Goal: Task Accomplishment & Management: Manage account settings

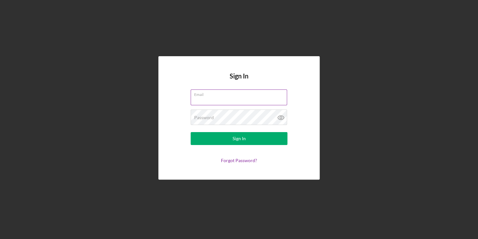
click at [225, 98] on input "Email" at bounding box center [239, 96] width 96 height 15
type input "[PERSON_NAME][EMAIL_ADDRESS][DOMAIN_NAME]"
click at [191, 132] on button "Sign In" at bounding box center [239, 138] width 97 height 13
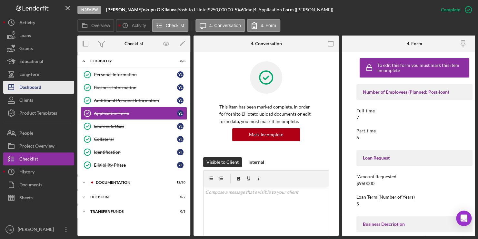
click at [27, 89] on div "Dashboard" at bounding box center [30, 88] width 22 height 15
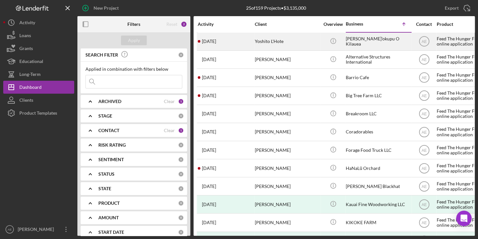
click at [381, 43] on div "[PERSON_NAME]'okupu O Kilauea" at bounding box center [378, 41] width 65 height 17
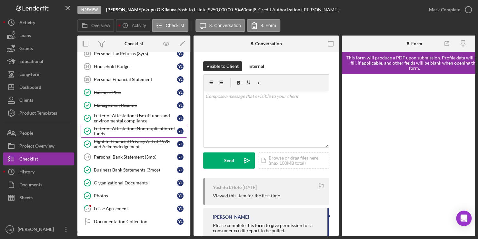
scroll to position [139, 0]
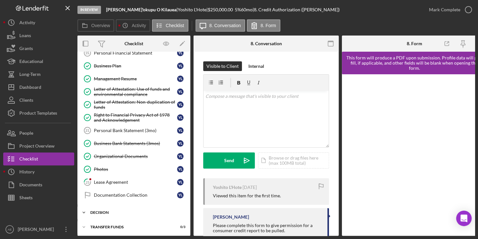
click at [103, 210] on div "Decision" at bounding box center [136, 212] width 92 height 4
click at [96, 179] on div "Lease Agreement" at bounding box center [135, 181] width 83 height 5
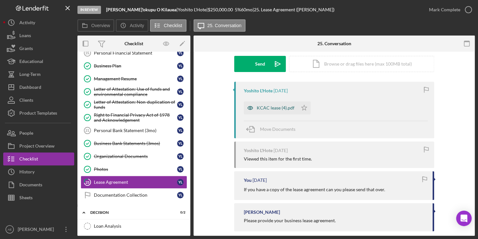
click at [252, 109] on icon "button" at bounding box center [250, 107] width 13 height 13
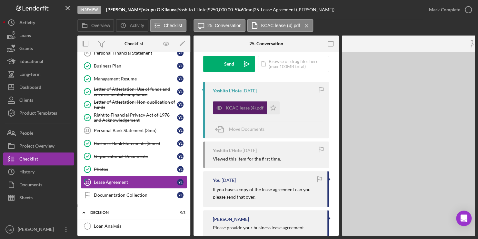
scroll to position [97, 0]
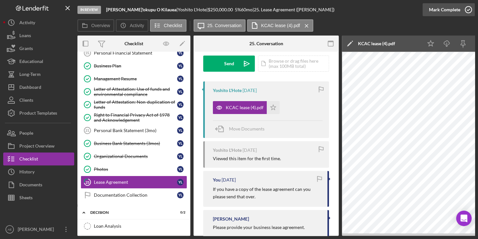
drag, startPoint x: 465, startPoint y: 9, endPoint x: 462, endPoint y: 13, distance: 4.4
click at [465, 9] on icon "button" at bounding box center [468, 10] width 16 height 16
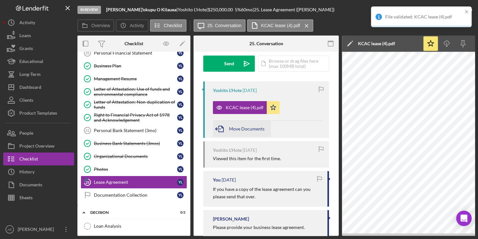
scroll to position [192, 0]
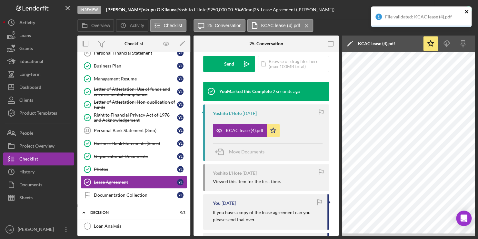
click at [468, 12] on icon "close" at bounding box center [467, 11] width 5 height 5
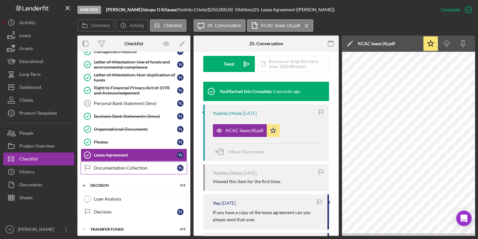
scroll to position [169, 0]
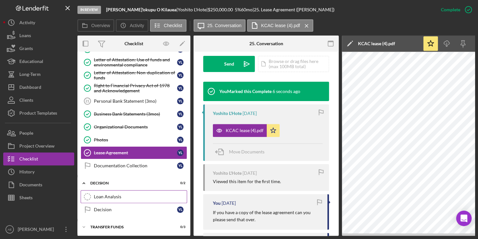
click at [98, 194] on div "Loan Analysis" at bounding box center [140, 196] width 93 height 5
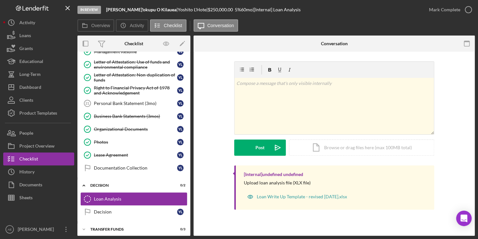
scroll to position [167, 0]
click at [112, 205] on link "Decision Decision Y L" at bounding box center [134, 211] width 106 height 13
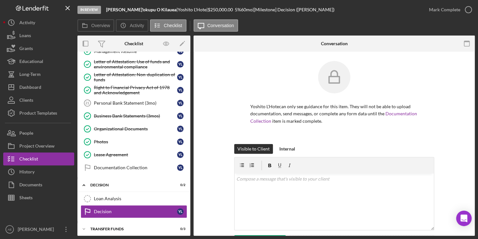
scroll to position [1, 0]
click at [466, 10] on icon "button" at bounding box center [468, 10] width 16 height 16
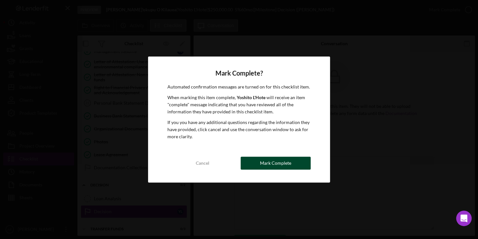
click at [279, 161] on div "Mark Complete" at bounding box center [275, 163] width 31 height 13
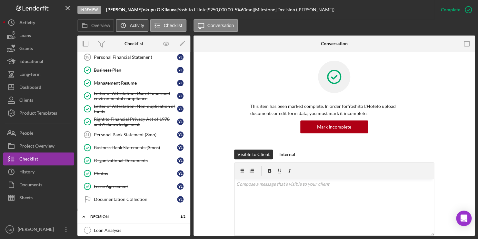
scroll to position [135, 0]
click at [181, 42] on icon "Icon/Edit" at bounding box center [182, 43] width 15 height 15
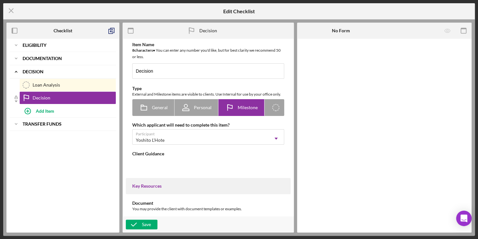
type textarea "<div>When this item is marked as complete (marked with a green check mark, and …"
type textarea "<div>A decision has been made regarding your application. Please log in to Lend…"
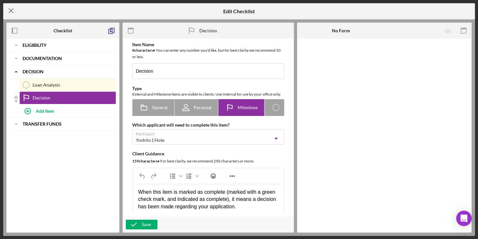
click at [11, 12] on icon "Icon/Menu Close" at bounding box center [11, 11] width 16 height 16
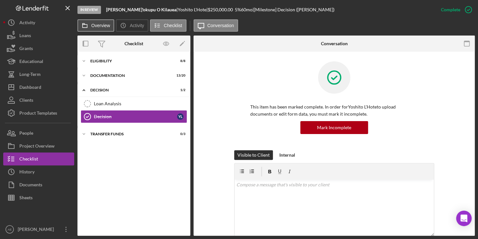
click at [98, 23] on label "Overview" at bounding box center [100, 25] width 19 height 5
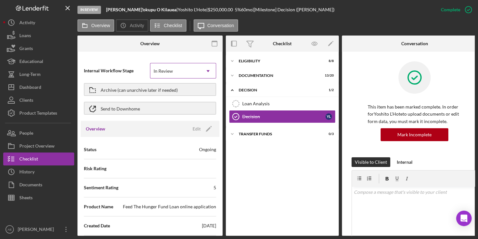
click at [206, 68] on icon "Icon/Dropdown Arrow" at bounding box center [207, 70] width 15 height 15
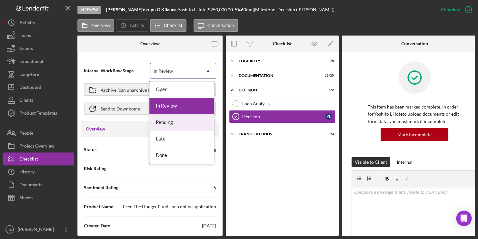
click at [179, 121] on div "Pending" at bounding box center [181, 122] width 65 height 16
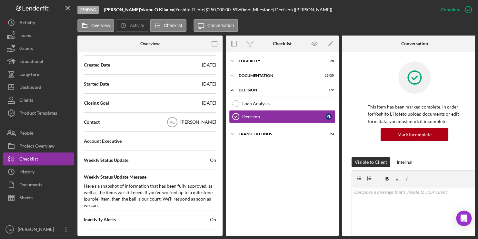
scroll to position [161, 0]
click at [149, 160] on div "Weekly Status Update On" at bounding box center [150, 160] width 132 height 16
click at [215, 159] on div "Status Ongoing Risk Rating Sentiment Rating 5 Product Name Feed The Hunger Fund…" at bounding box center [150, 130] width 139 height 309
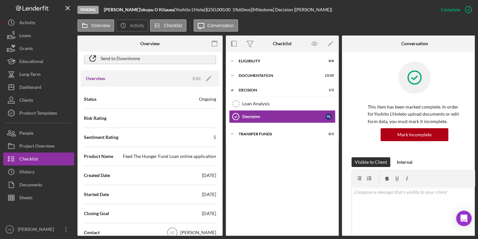
scroll to position [0, 0]
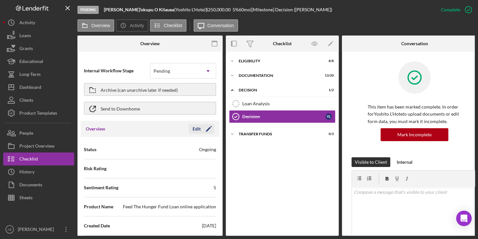
click at [201, 132] on icon "Icon/Edit" at bounding box center [209, 129] width 16 height 16
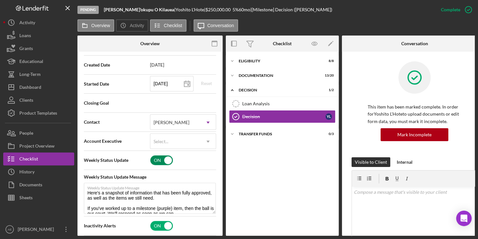
click at [167, 160] on input "checkbox" at bounding box center [161, 160] width 23 height 10
checkbox input "false"
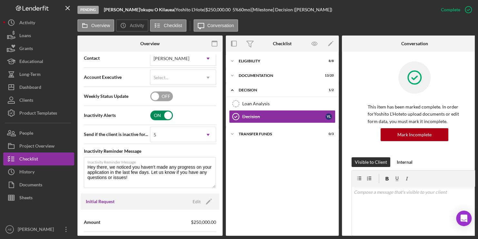
type textarea "Hey there, we noticed you haven't made any progress on your application in the …"
click at [165, 113] on input "checkbox" at bounding box center [161, 115] width 23 height 10
checkbox input "false"
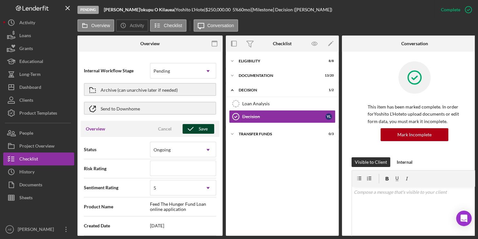
click at [199, 129] on div "Save" at bounding box center [203, 129] width 9 height 10
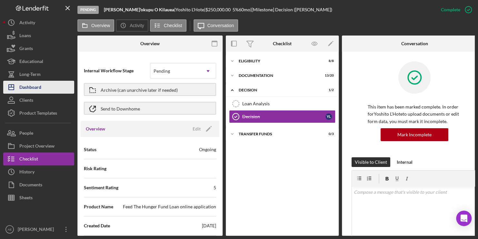
click at [23, 85] on div "Dashboard" at bounding box center [30, 88] width 22 height 15
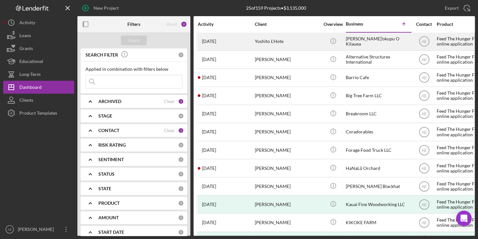
click at [290, 38] on div "Yoshito L'Hote" at bounding box center [287, 41] width 65 height 17
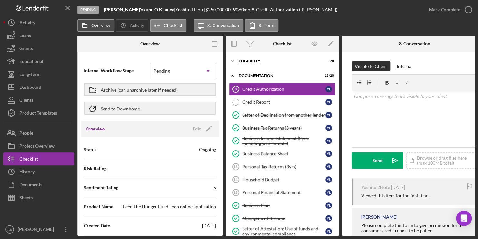
click at [98, 26] on label "Overview" at bounding box center [100, 25] width 19 height 5
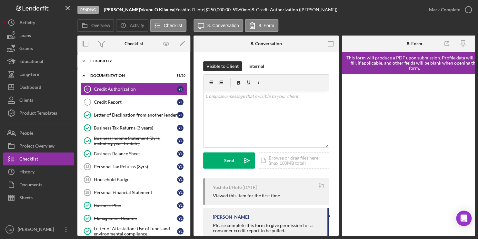
click at [98, 63] on div "Icon/Expander Eligibility 8 / 8" at bounding box center [133, 61] width 113 height 13
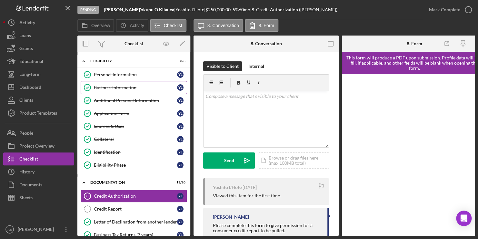
click at [102, 86] on div "Business Information" at bounding box center [135, 87] width 83 height 5
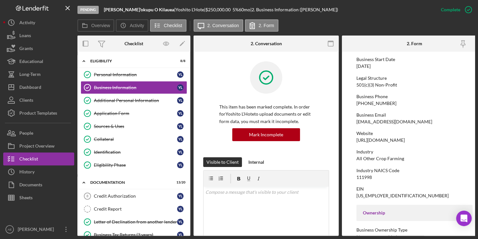
scroll to position [64, 0]
drag, startPoint x: 379, startPoint y: 173, endPoint x: 354, endPoint y: 174, distance: 25.2
click at [354, 174] on form "To edit this form you must mark this item incomplete Business Name [PERSON_NAME…" at bounding box center [414, 144] width 145 height 184
copy div "111998"
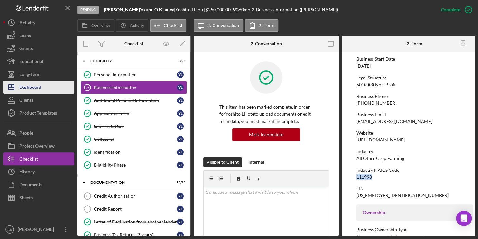
click at [33, 85] on div "Dashboard" at bounding box center [30, 88] width 22 height 15
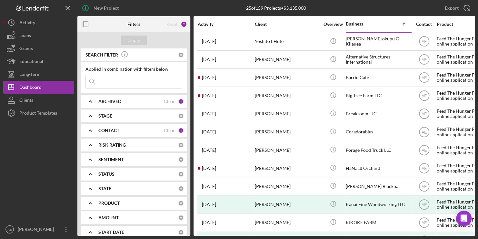
click at [187, 23] on div "Reset 2" at bounding box center [177, 24] width 21 height 16
drag, startPoint x: 138, startPoint y: 25, endPoint x: 158, endPoint y: 22, distance: 19.7
click at [139, 25] on b "Filters" at bounding box center [133, 24] width 13 height 5
click at [179, 24] on div "Reset 2" at bounding box center [177, 24] width 21 height 16
click at [186, 25] on div "2" at bounding box center [184, 24] width 6 height 6
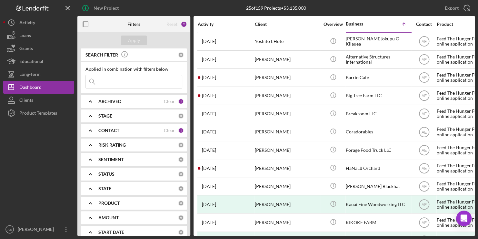
click at [180, 25] on div "Reset 2" at bounding box center [177, 24] width 21 height 16
click at [144, 132] on div "CONTACT" at bounding box center [131, 130] width 66 height 5
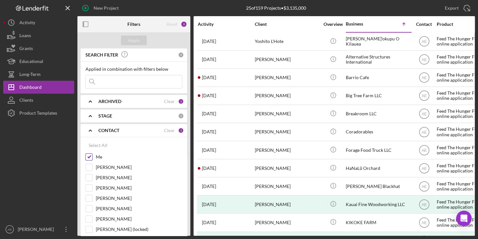
click at [88, 164] on input "[PERSON_NAME]" at bounding box center [89, 167] width 6 height 6
checkbox input "true"
click at [88, 157] on input "Me" at bounding box center [89, 157] width 6 height 6
checkbox input "false"
click at [140, 36] on button "Apply" at bounding box center [134, 40] width 26 height 10
